Goal: Information Seeking & Learning: Learn about a topic

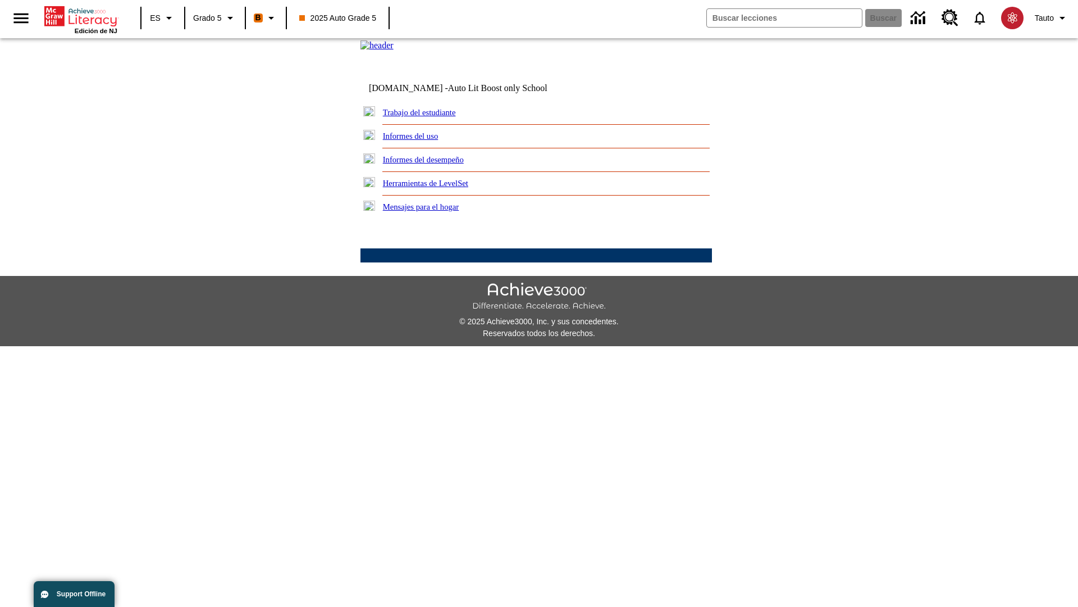
click at [438, 164] on link "Informes del desempeño" at bounding box center [423, 159] width 81 height 9
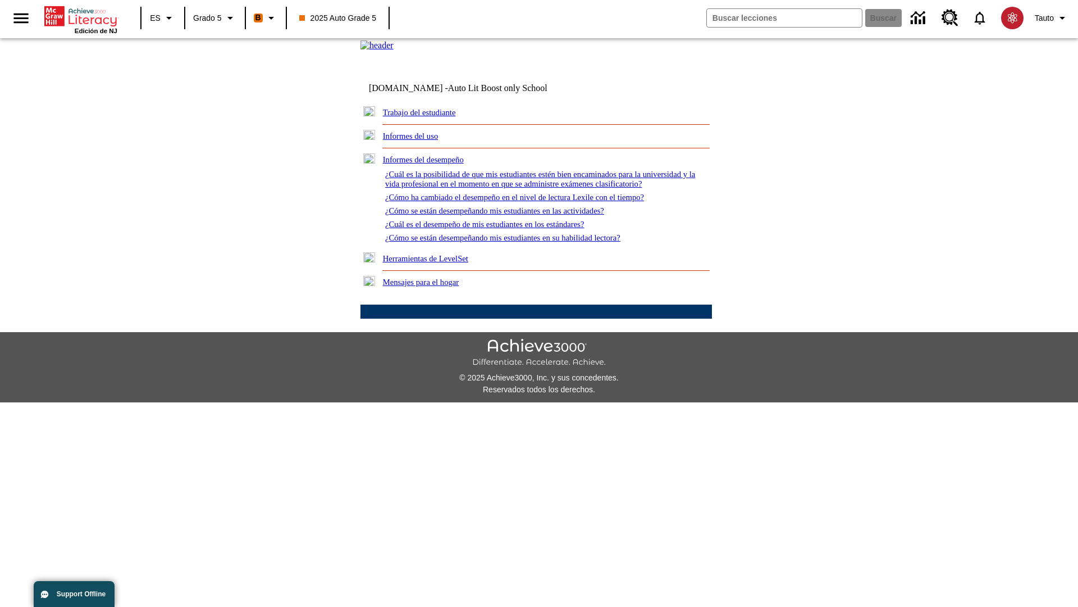
click at [534, 188] on link "¿Cuál es la posibilidad de que mis estudiantes estén bien encaminados para la u…" at bounding box center [540, 179] width 310 height 19
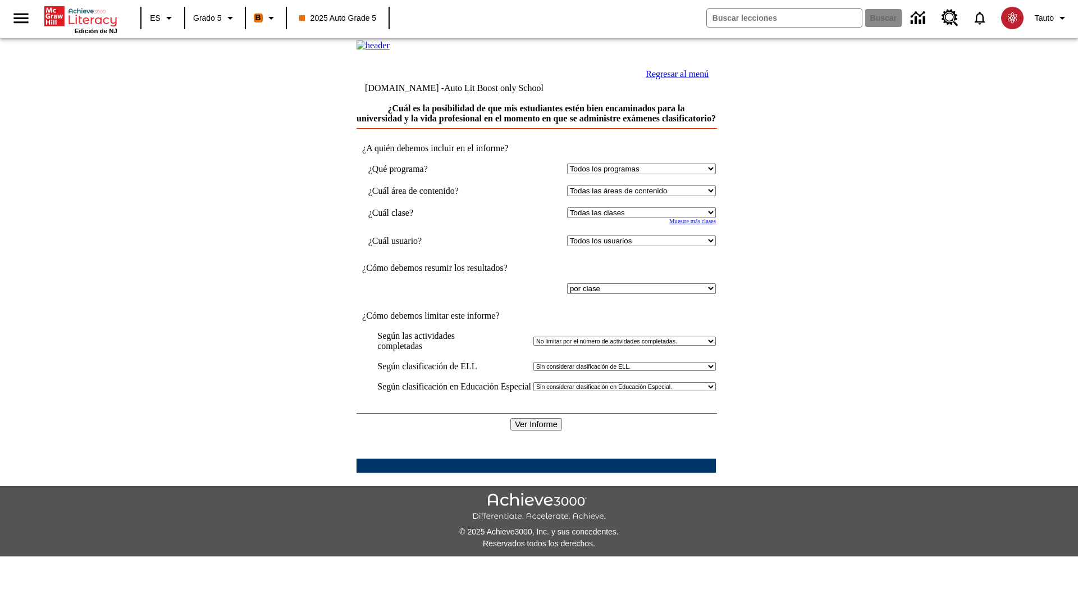
select select "11133131"
